Goal: Task Accomplishment & Management: Use online tool/utility

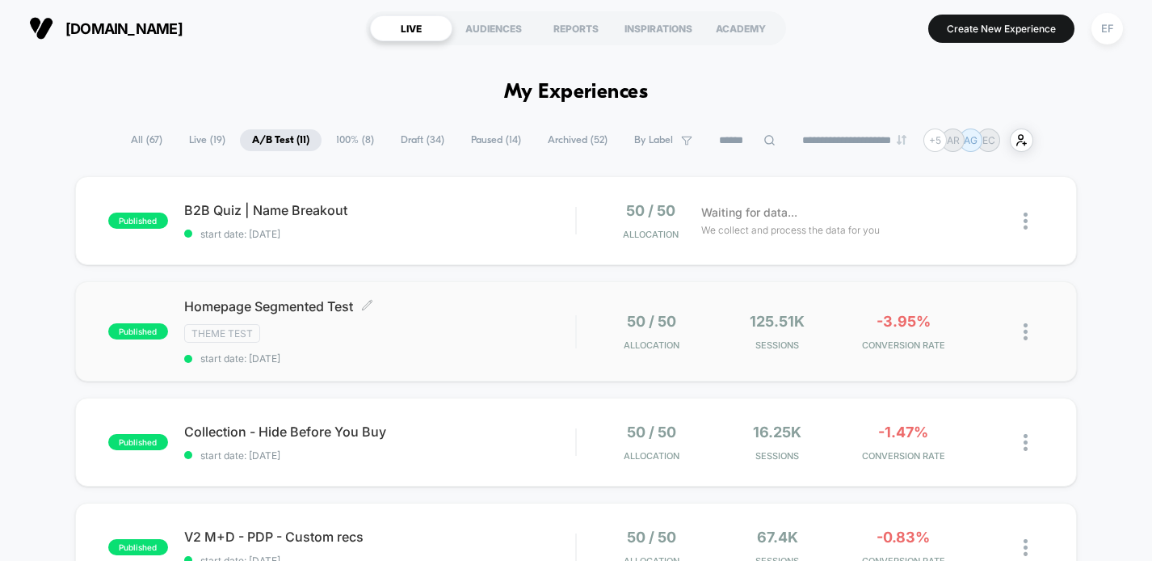
click at [416, 357] on span "start date: [DATE]" at bounding box center [380, 358] width 392 height 12
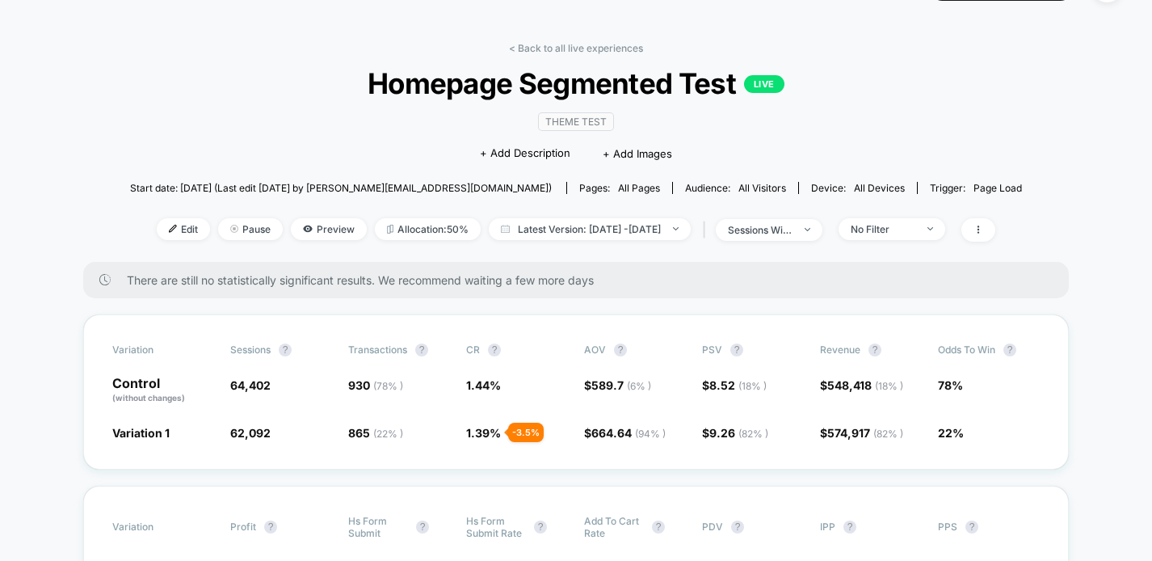
scroll to position [43, 0]
click at [161, 220] on span "Edit" at bounding box center [183, 228] width 53 height 22
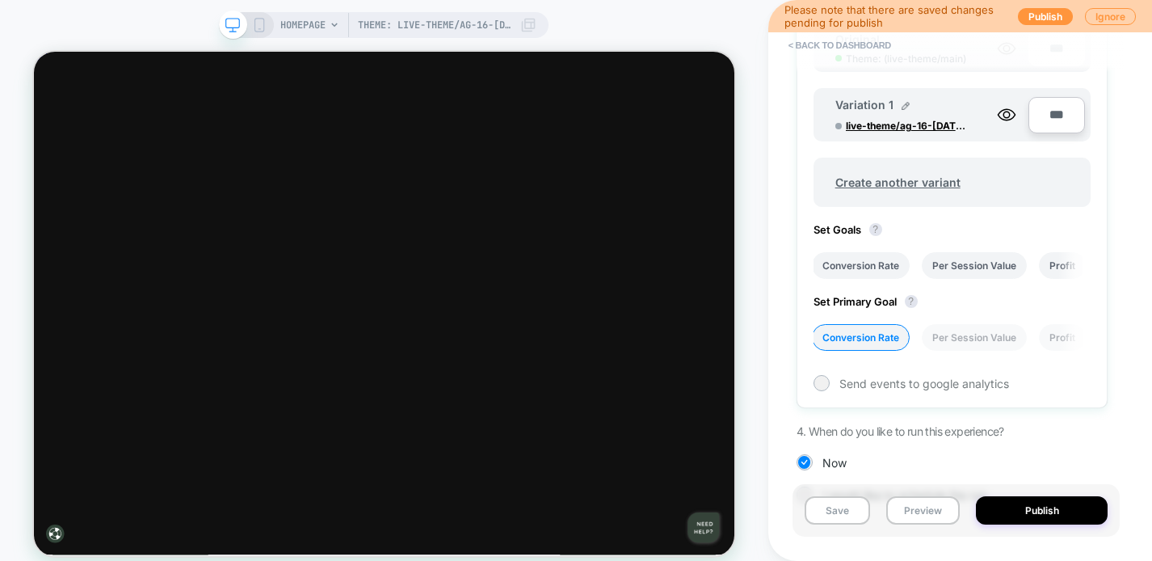
scroll to position [341, 0]
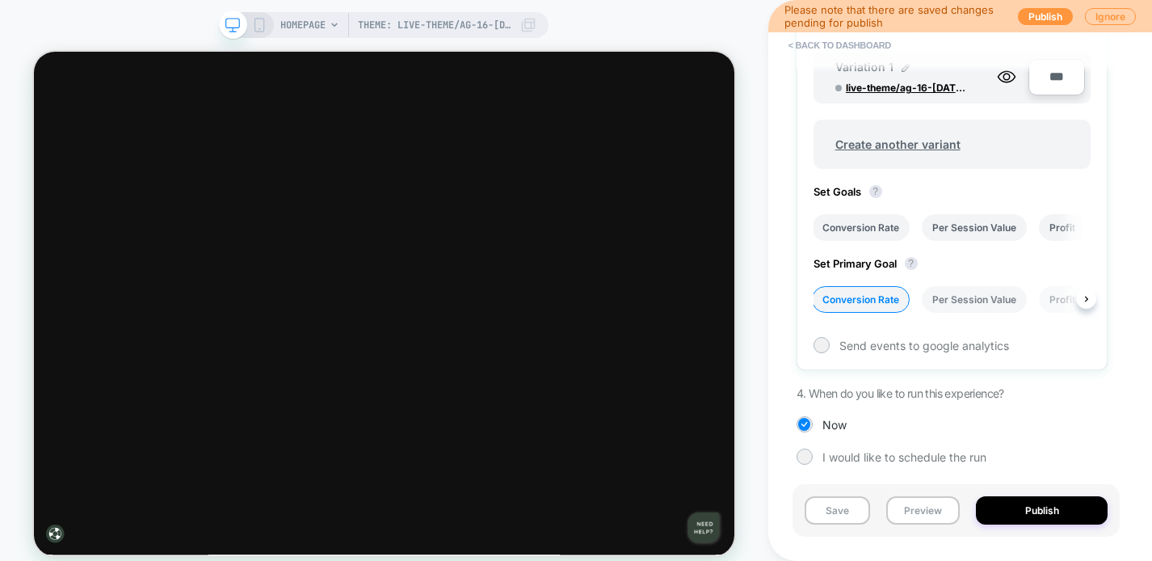
click at [955, 297] on li "Per Session Value" at bounding box center [974, 299] width 105 height 27
click at [839, 509] on button "Save" at bounding box center [837, 510] width 65 height 28
click at [842, 44] on button "< back to dashboard" at bounding box center [839, 45] width 119 height 26
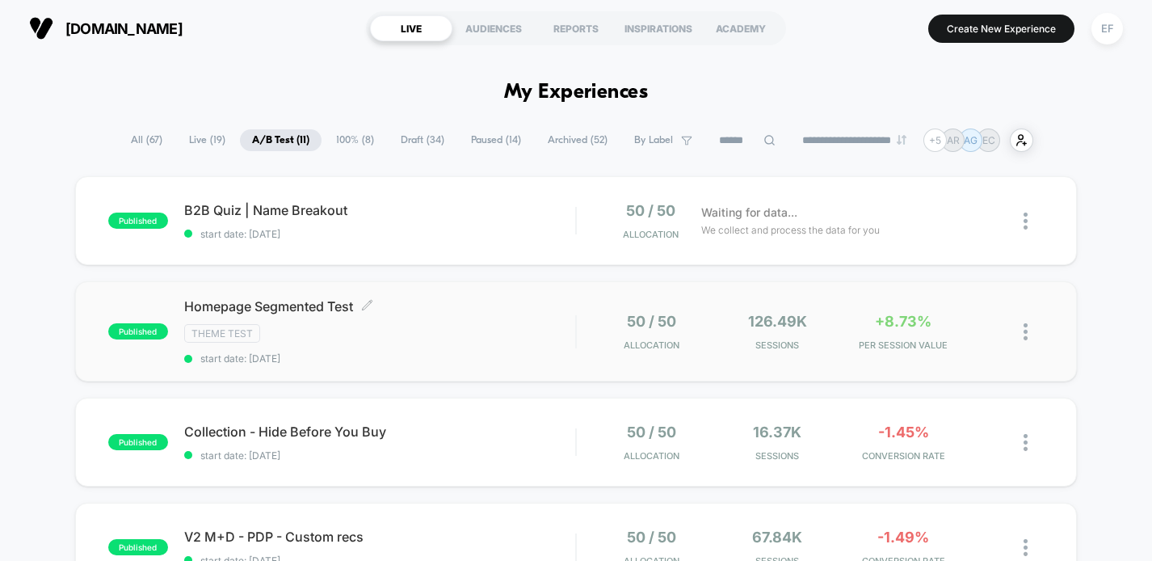
click at [478, 324] on div "Theme Test" at bounding box center [380, 333] width 392 height 19
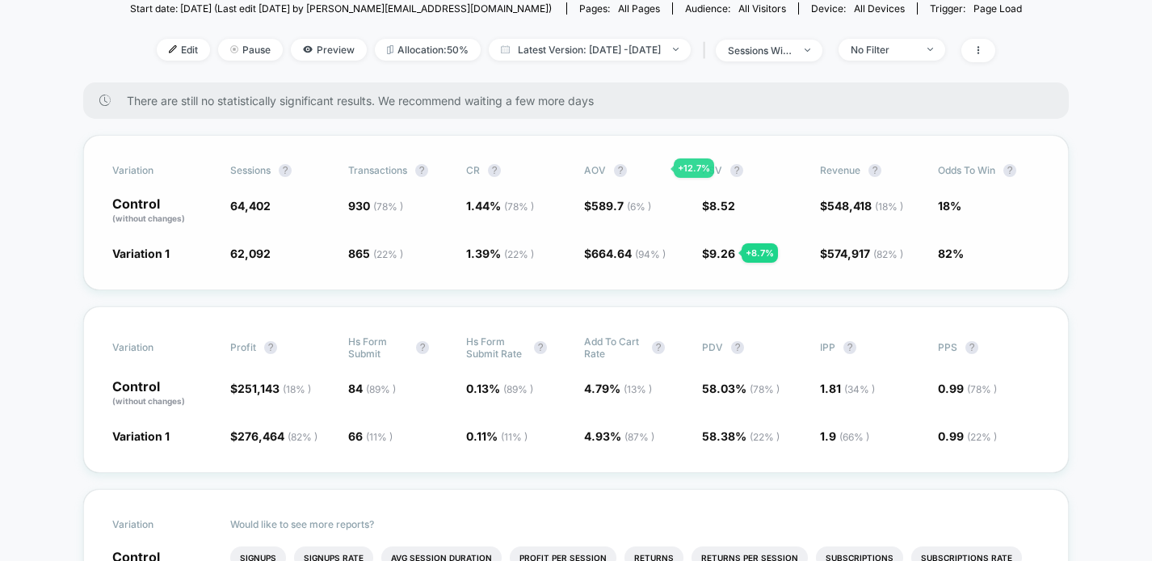
scroll to position [174, 0]
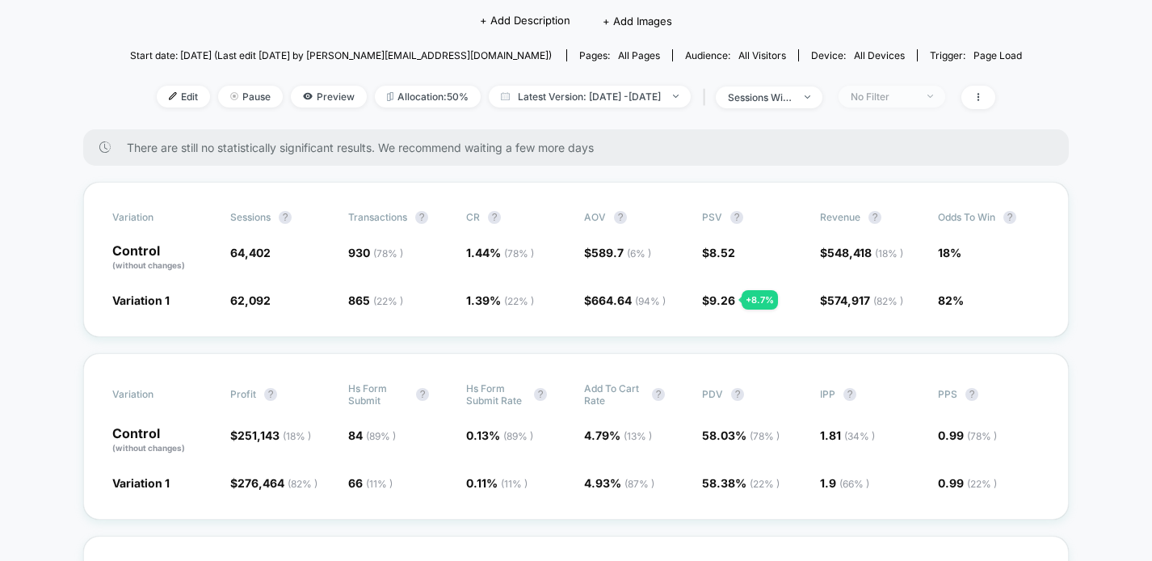
click at [945, 97] on span "No Filter" at bounding box center [891, 97] width 107 height 22
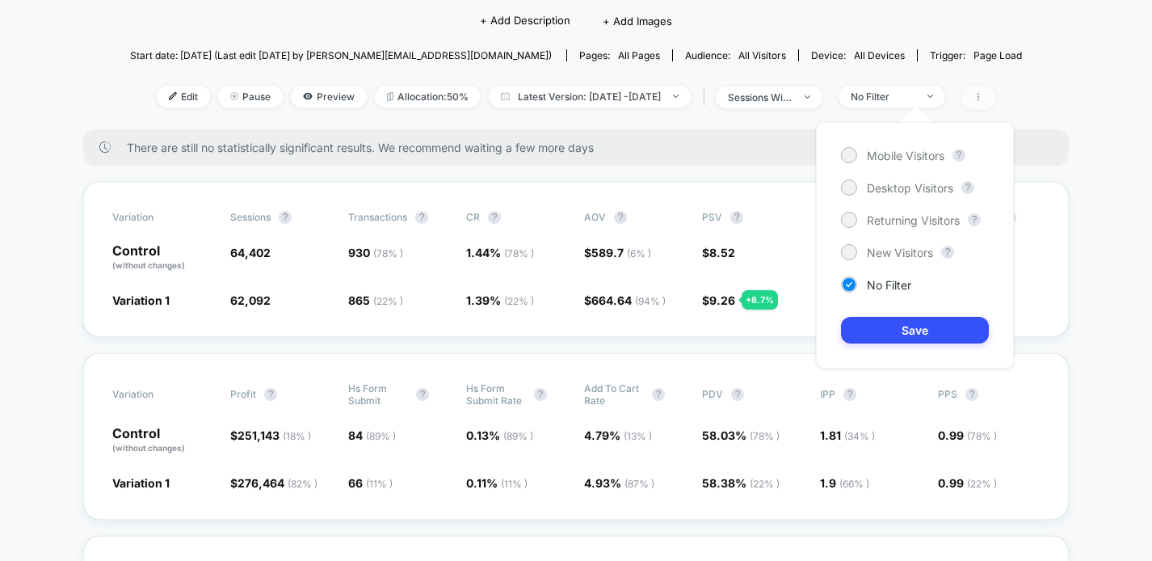
click at [983, 98] on icon at bounding box center [978, 97] width 10 height 10
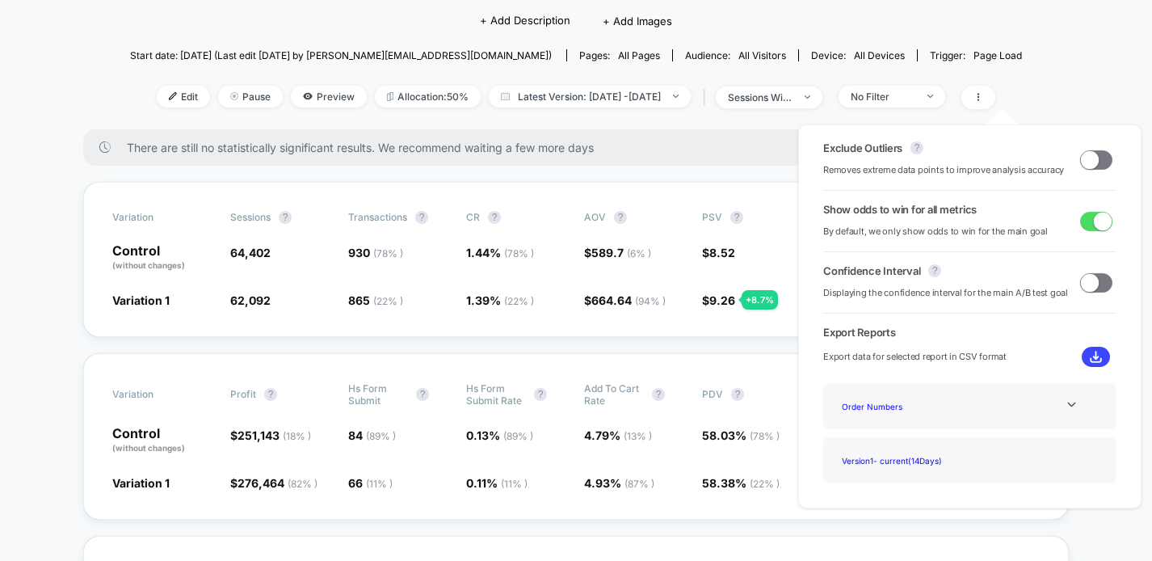
click at [1088, 162] on span at bounding box center [1090, 159] width 18 height 18
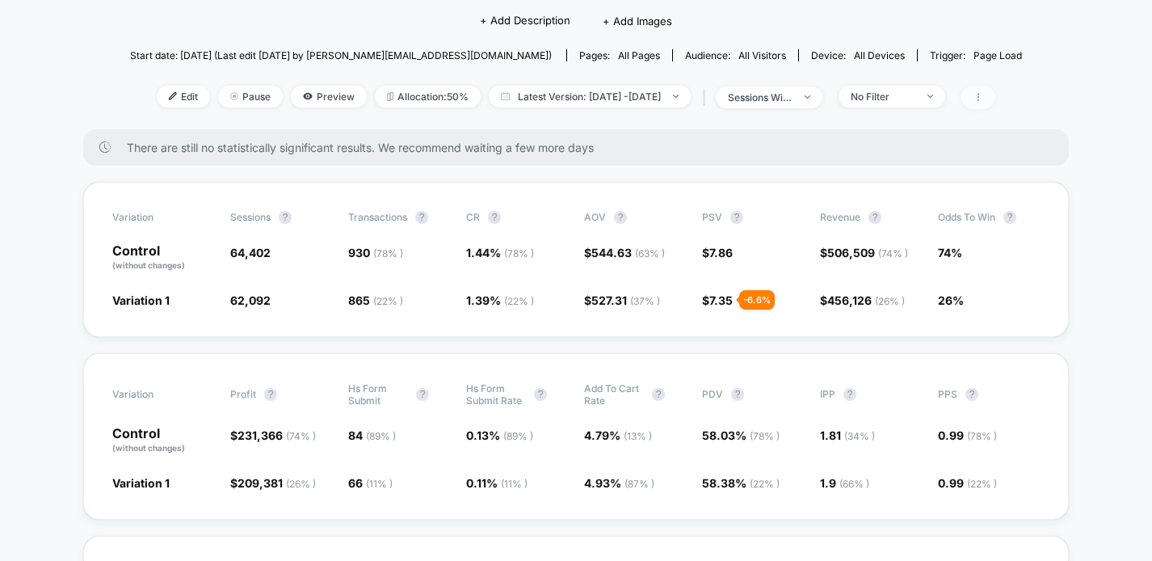
click at [995, 98] on span at bounding box center [978, 97] width 34 height 23
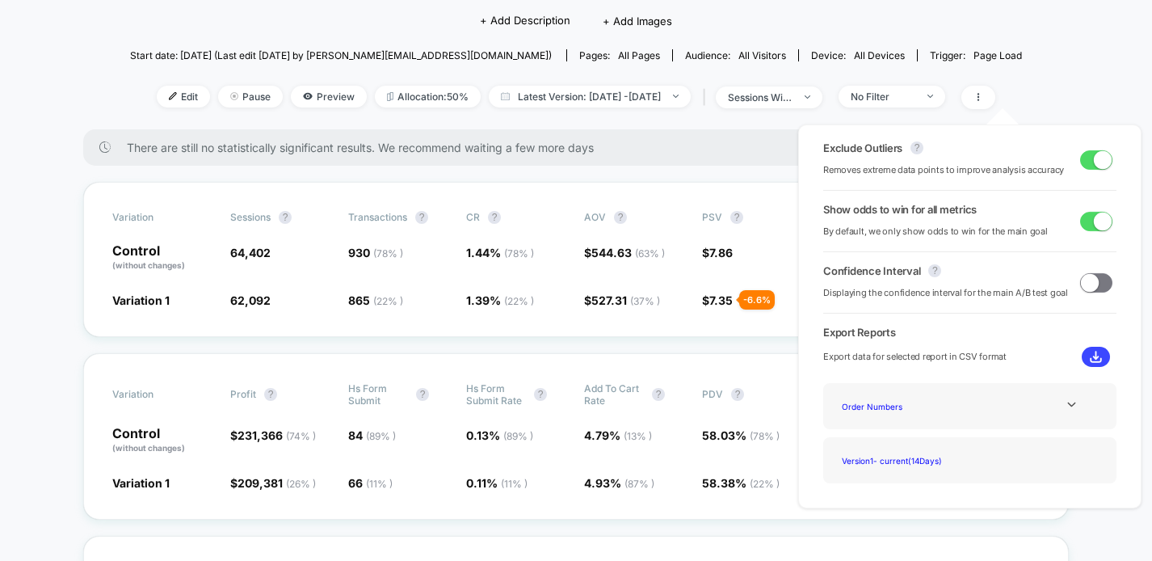
click at [1094, 160] on span at bounding box center [1103, 159] width 18 height 18
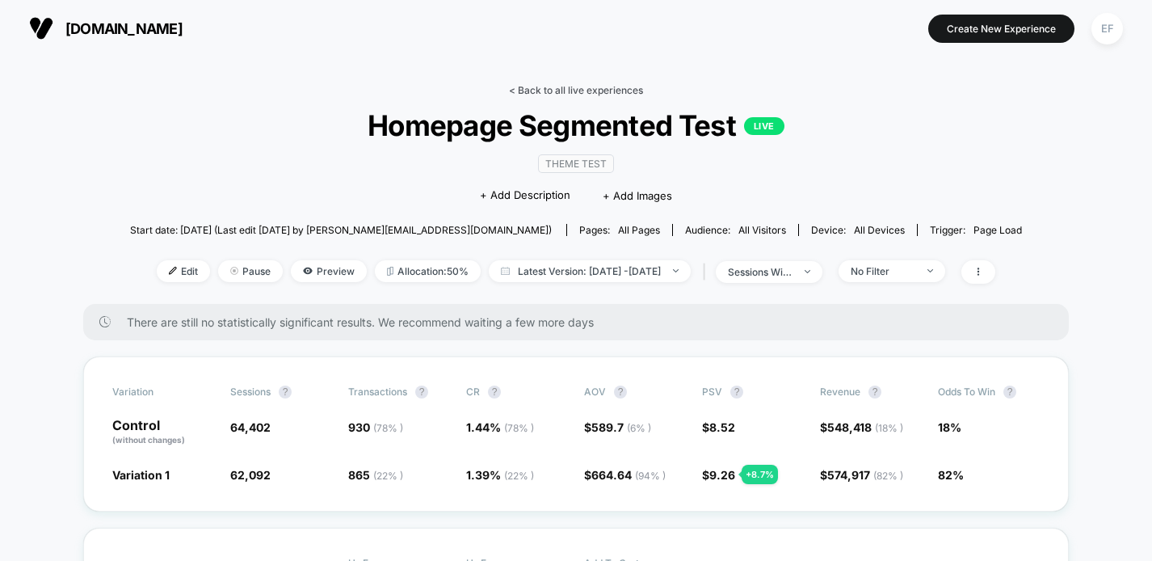
click at [598, 92] on link "< Back to all live experiences" at bounding box center [576, 90] width 134 height 12
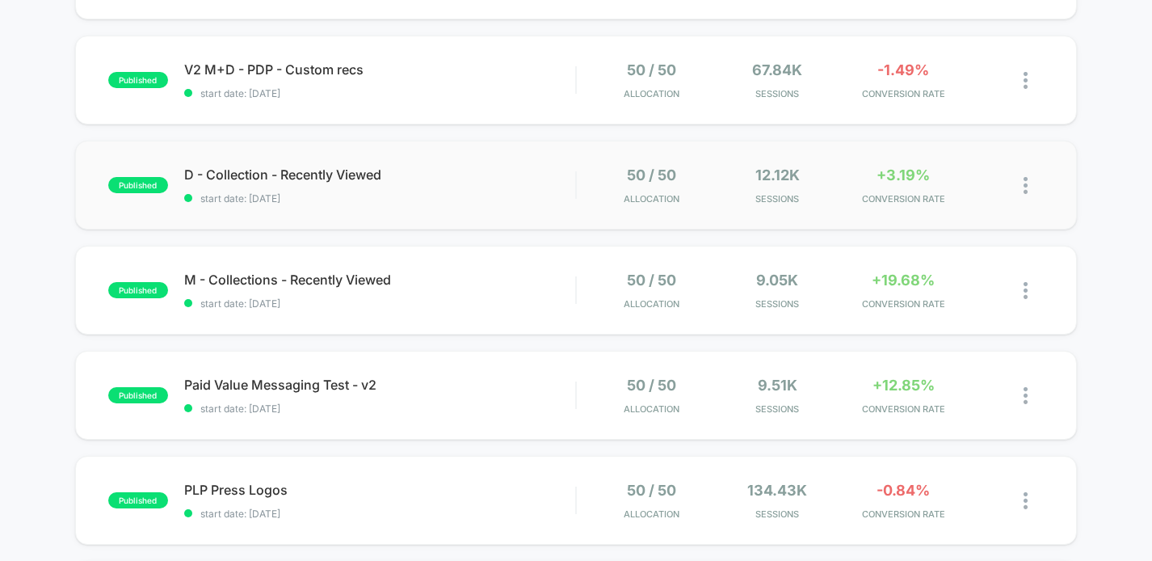
scroll to position [519, 0]
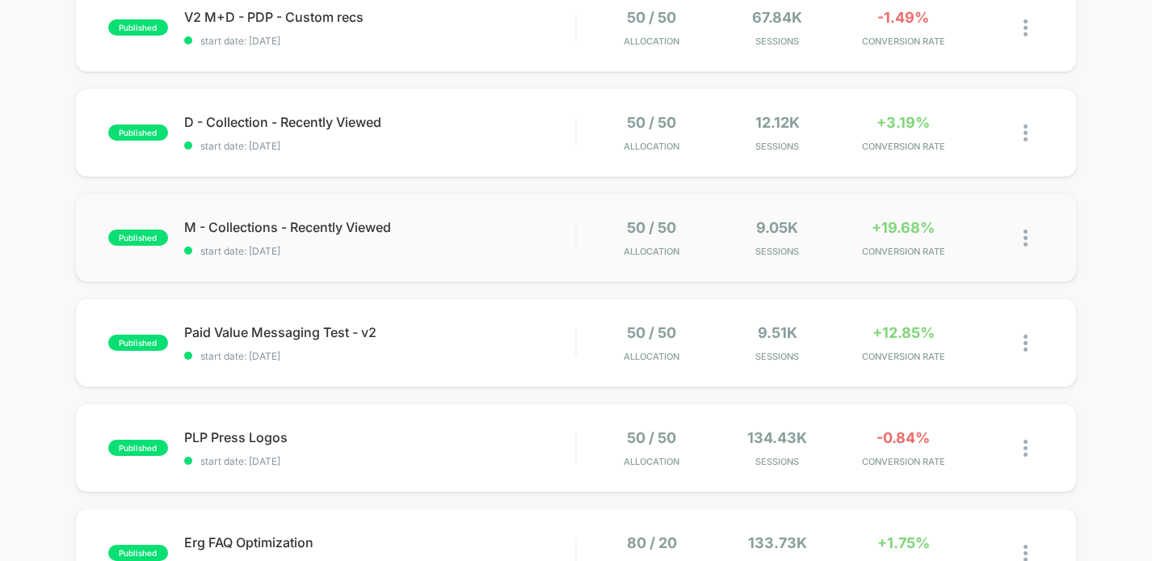
click at [485, 274] on div "published M - Collections - Recently Viewed start date: 8/27/2025 50 / 50 Alloc…" at bounding box center [576, 237] width 1002 height 89
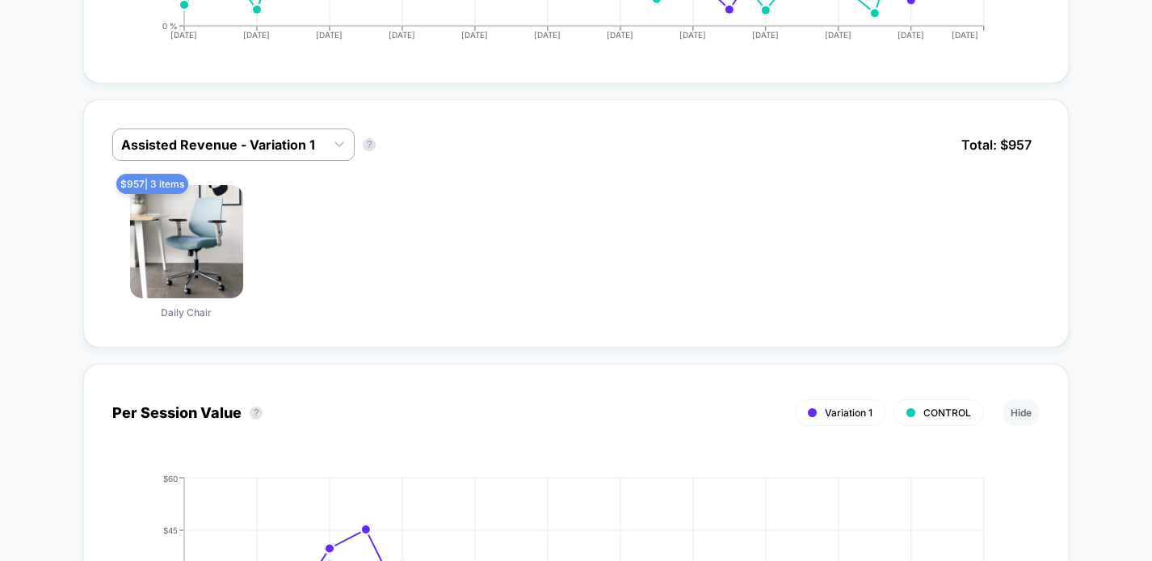
scroll to position [998, 0]
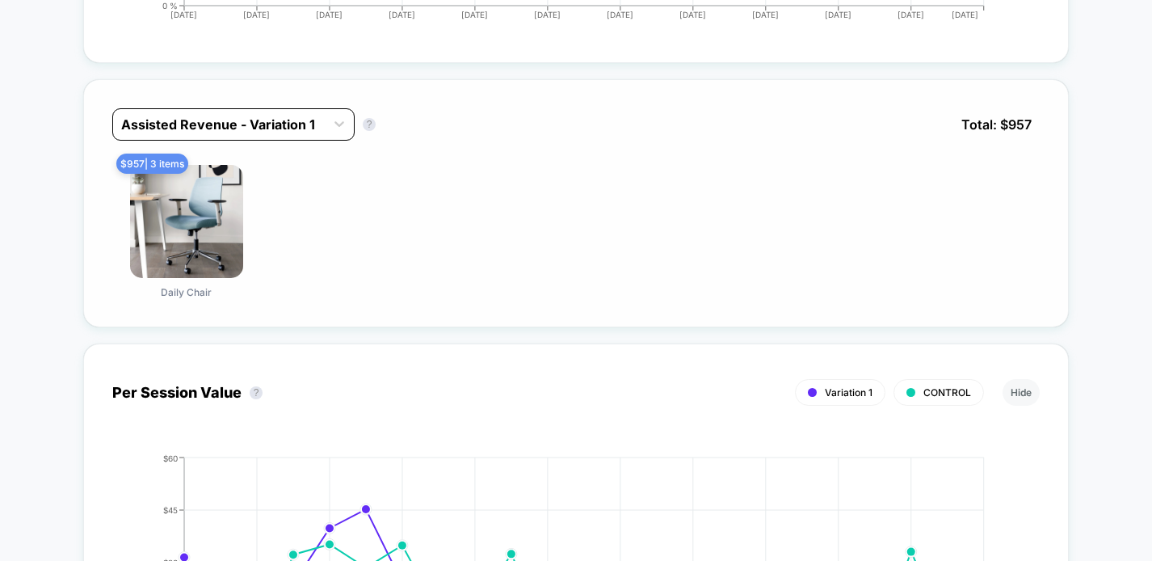
click at [318, 133] on div "Assisted Revenue - Variation 1" at bounding box center [219, 124] width 212 height 26
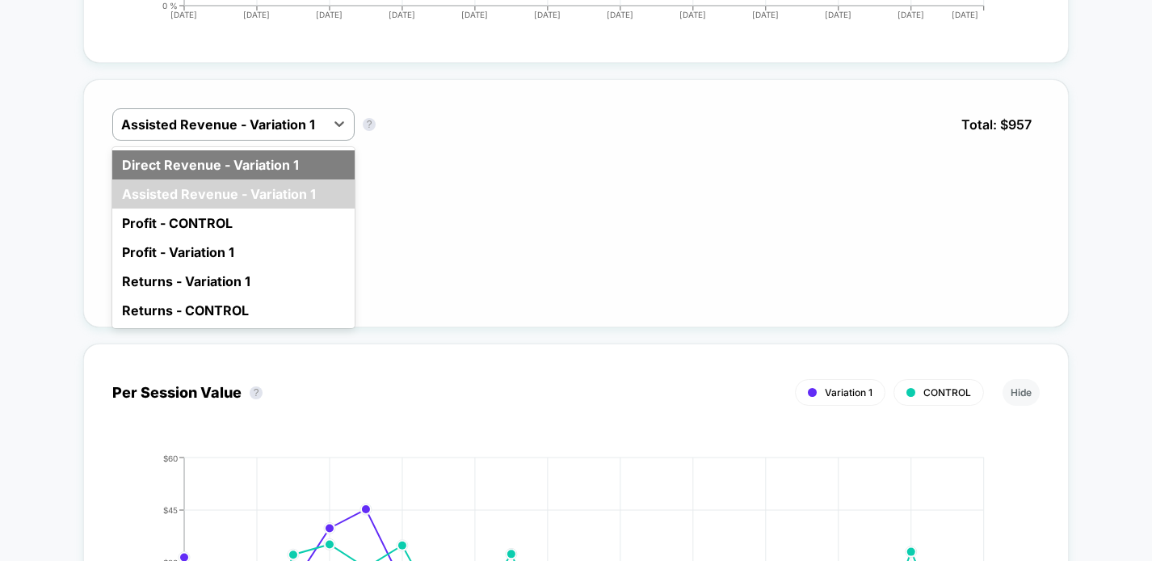
click at [292, 166] on div "Direct Revenue - Variation 1" at bounding box center [233, 164] width 242 height 29
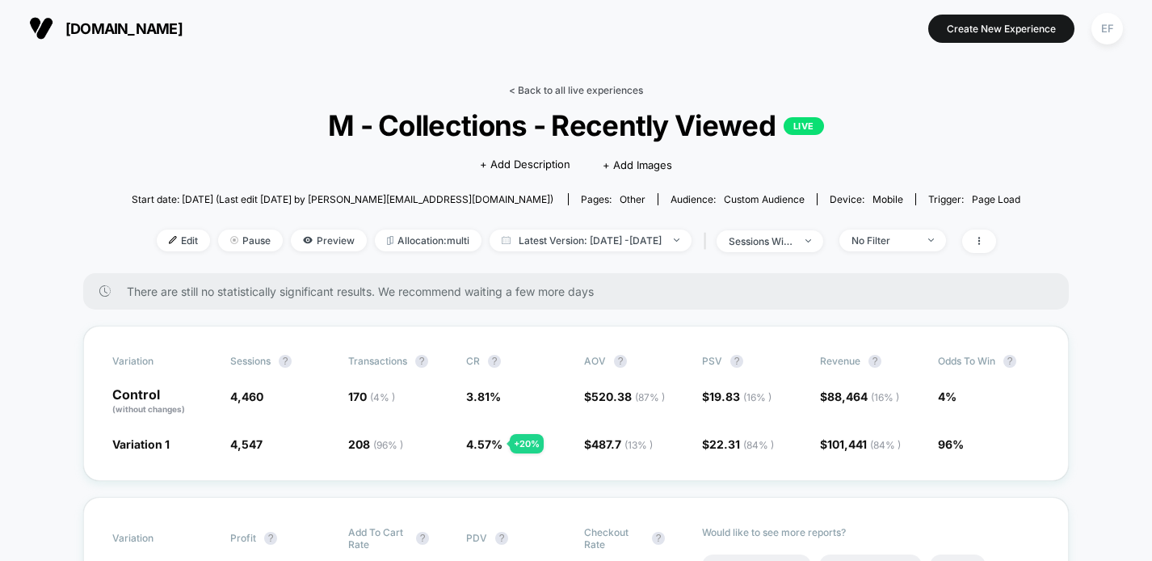
click at [572, 84] on link "< Back to all live experiences" at bounding box center [576, 90] width 134 height 12
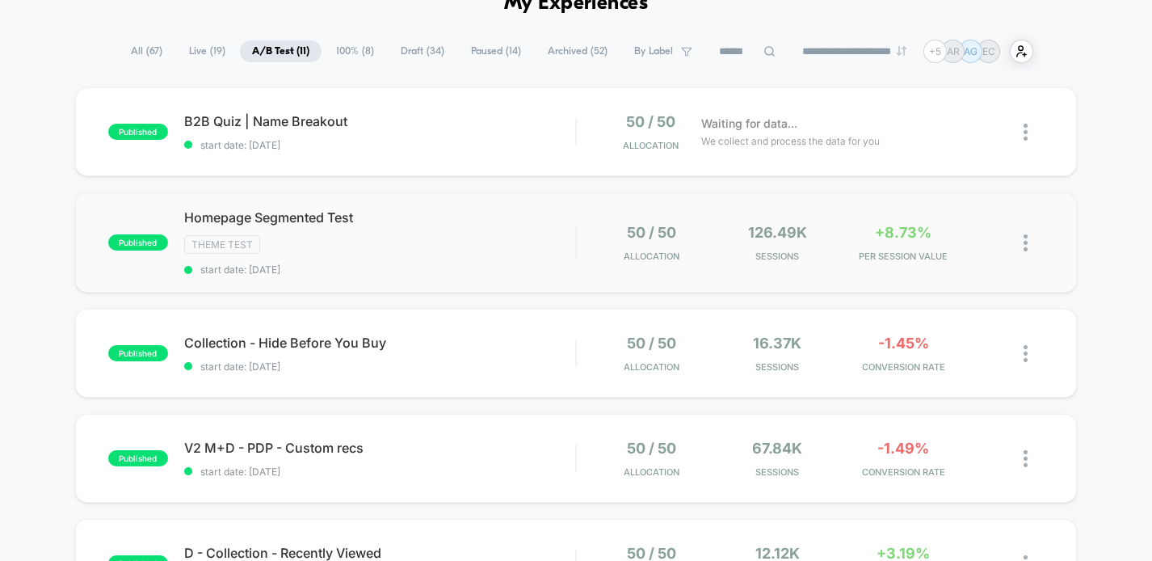
scroll to position [98, 0]
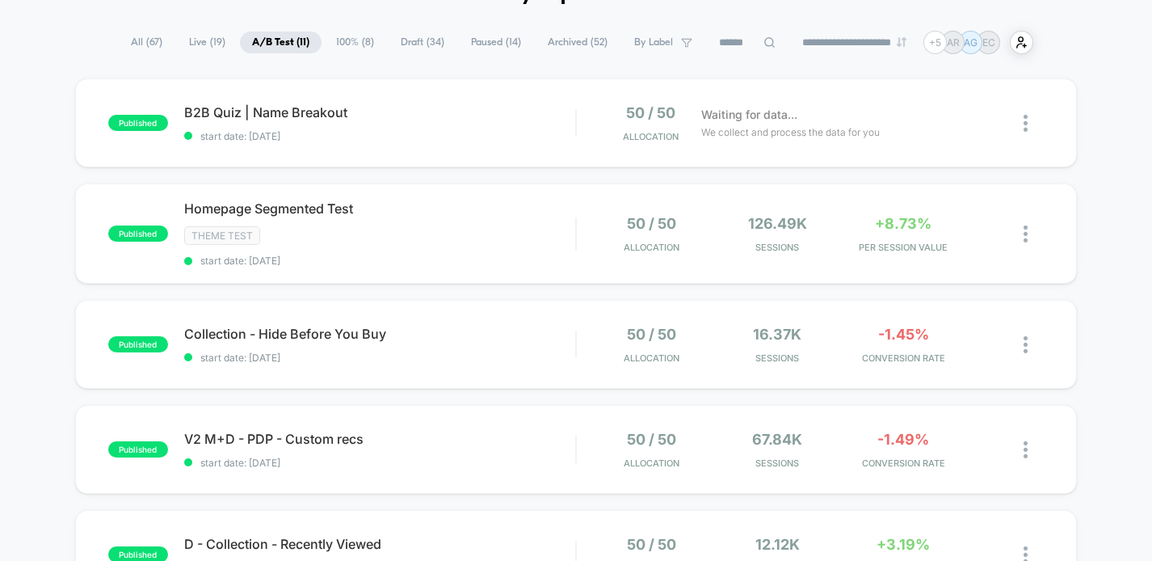
click at [398, 38] on span "Draft ( 34 )" at bounding box center [423, 43] width 68 height 22
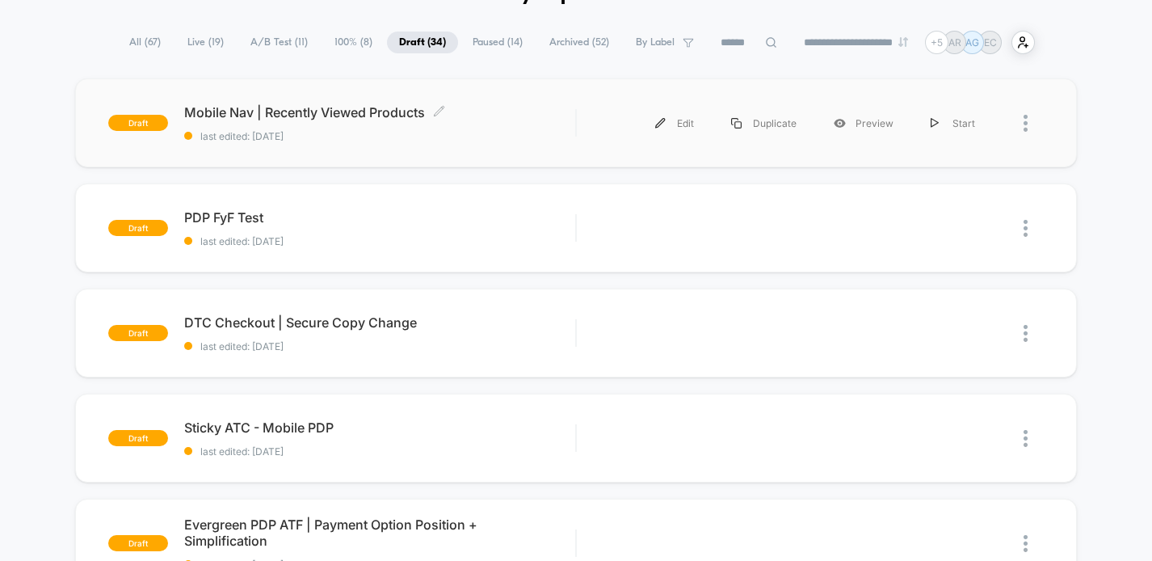
click at [425, 140] on span "last edited: 9/18/2025" at bounding box center [380, 136] width 392 height 12
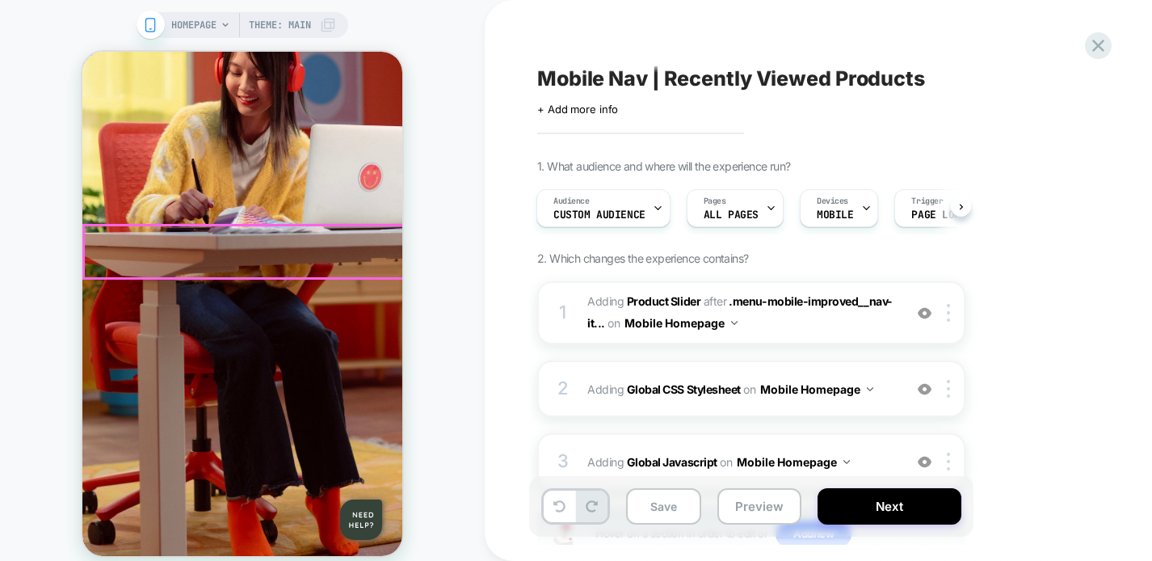
scroll to position [569, 0]
